Goal: Navigation & Orientation: Find specific page/section

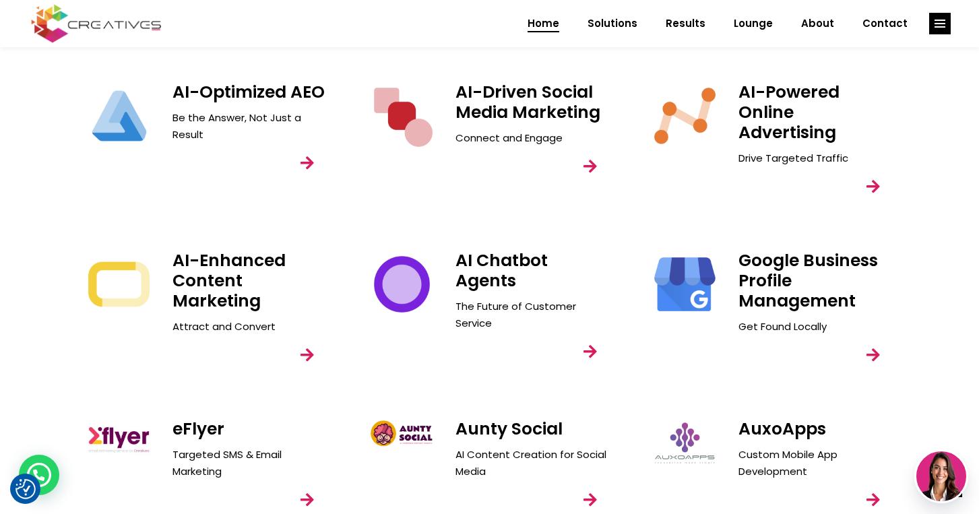
scroll to position [1738, 0]
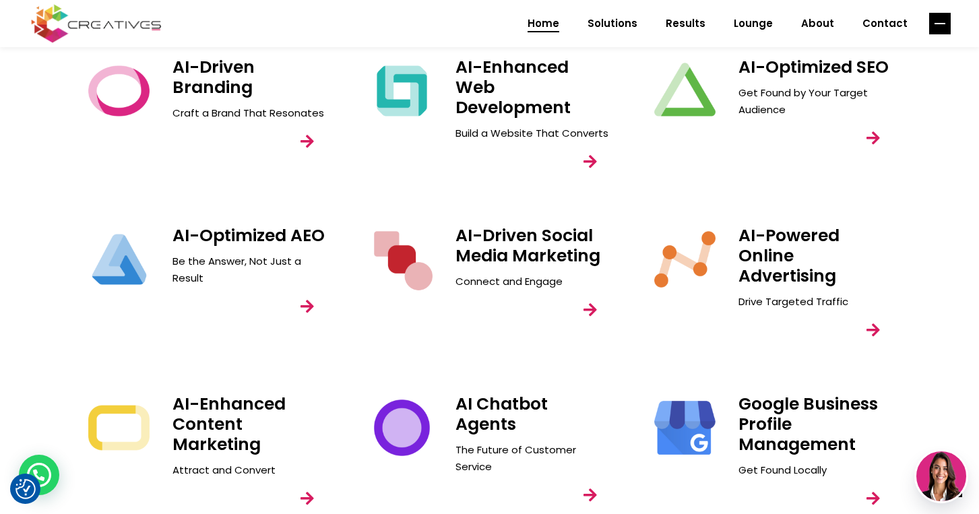
click at [941, 20] on rect "link" at bounding box center [940, 24] width 22 height 22
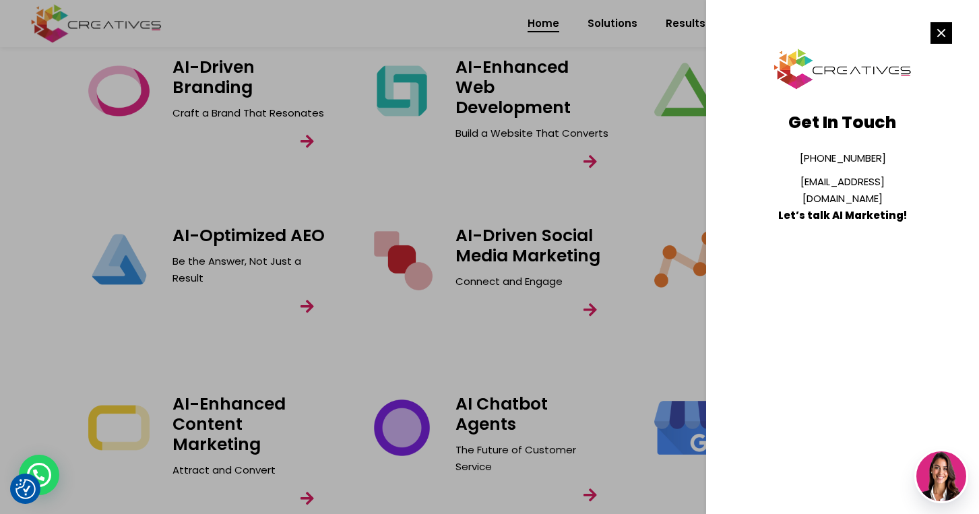
click at [659, 187] on div at bounding box center [489, 257] width 979 height 514
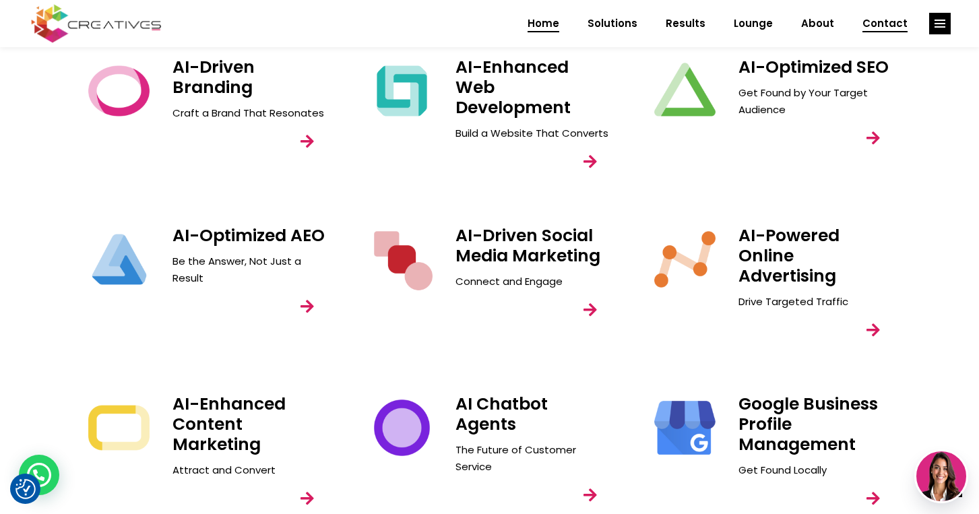
click at [883, 27] on span "Contact" at bounding box center [884, 23] width 45 height 35
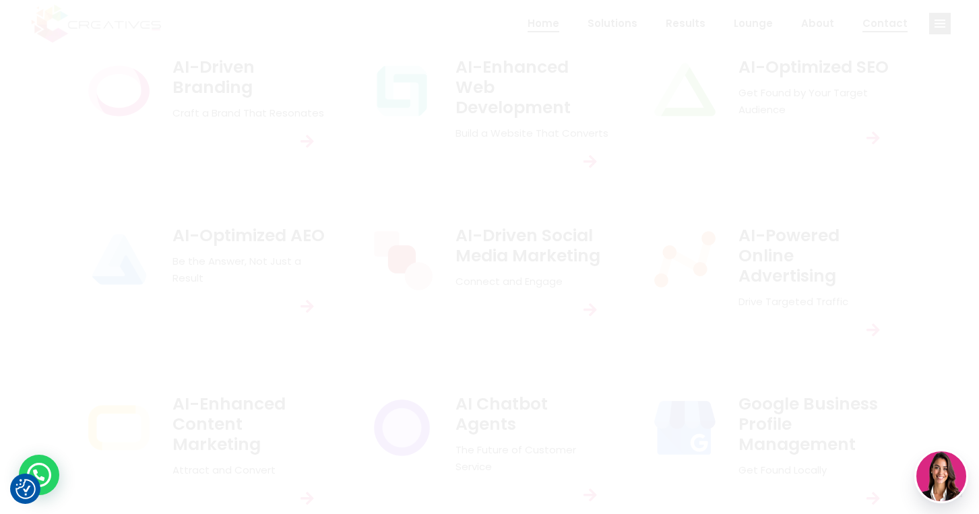
scroll to position [0, 0]
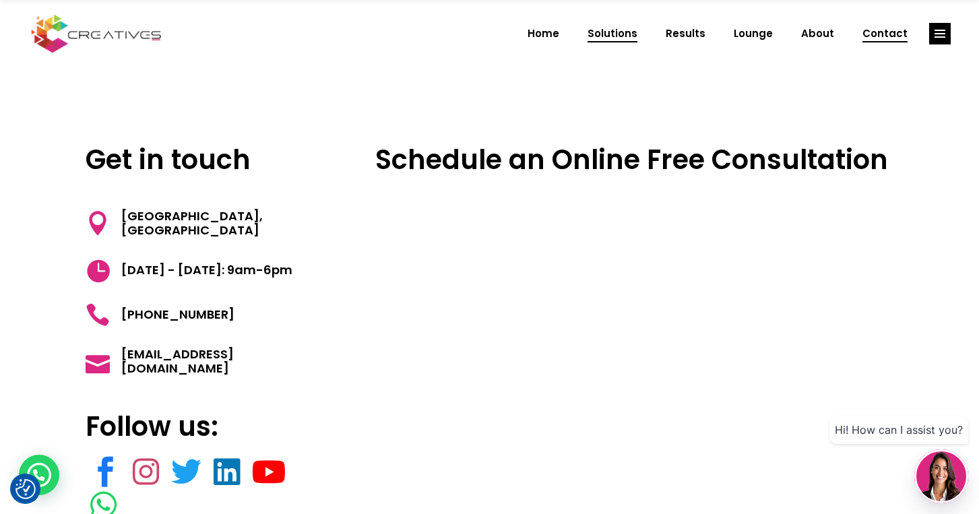
click at [622, 32] on span "Solutions" at bounding box center [612, 33] width 50 height 35
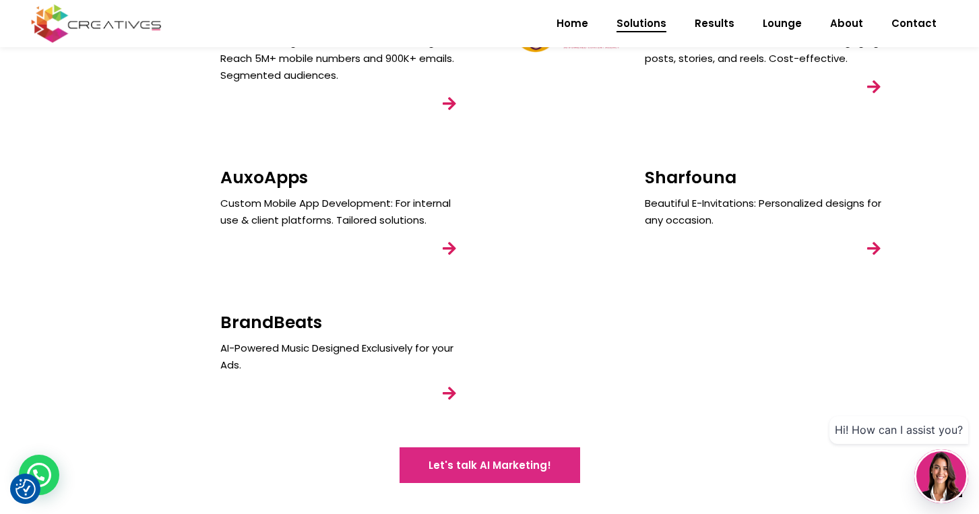
scroll to position [1460, 0]
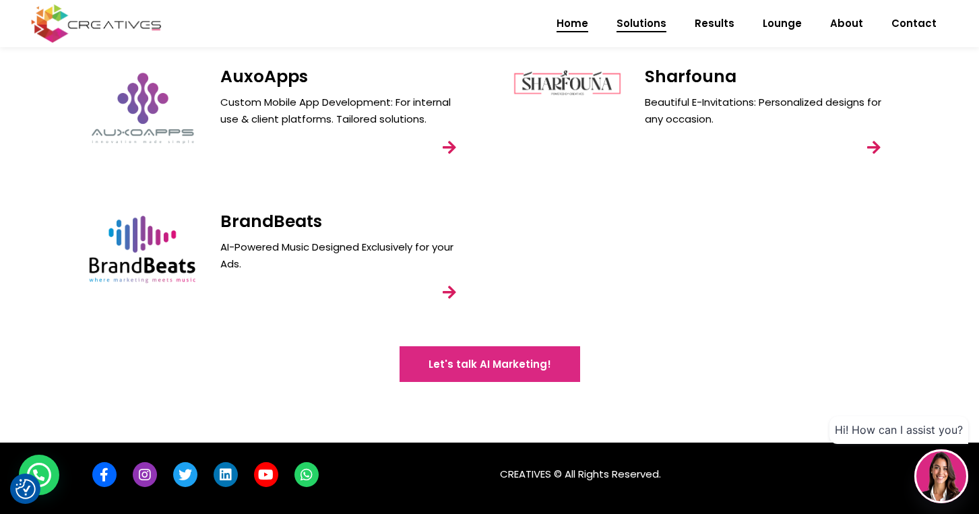
click at [588, 19] on span "Home" at bounding box center [572, 23] width 32 height 35
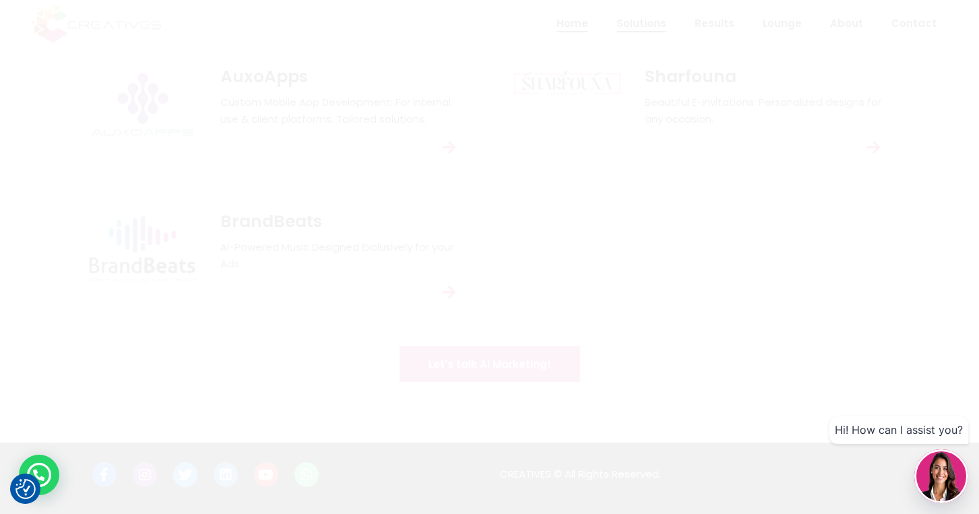
scroll to position [0, 0]
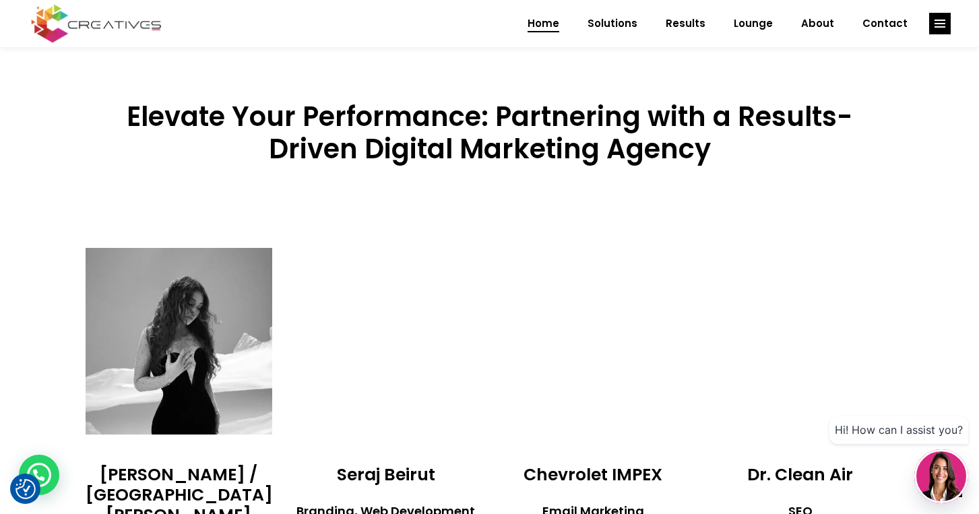
scroll to position [2636, 0]
